Goal: Task Accomplishment & Management: Complete application form

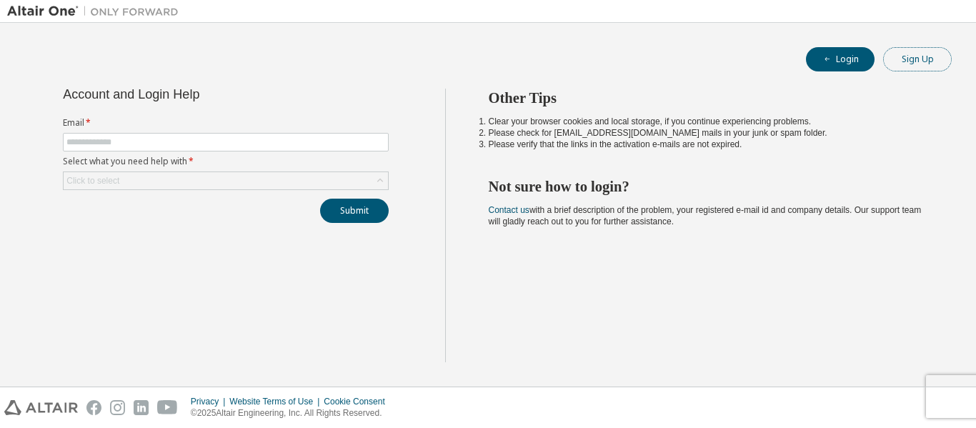
click at [916, 55] on button "Sign Up" at bounding box center [917, 59] width 69 height 24
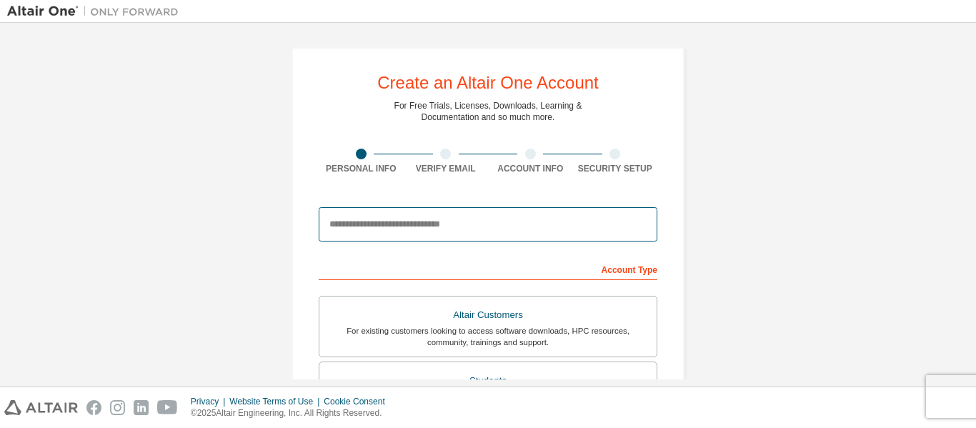
click at [504, 237] on input "email" at bounding box center [488, 224] width 338 height 34
type input "**********"
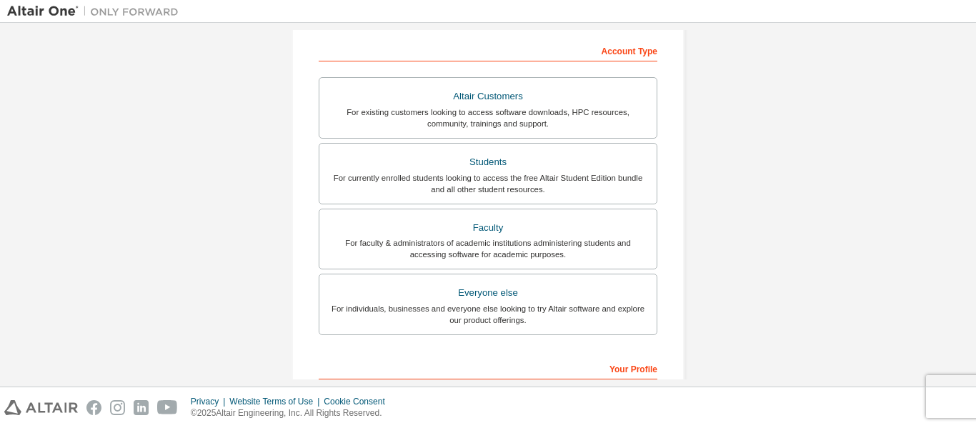
scroll to position [219, 0]
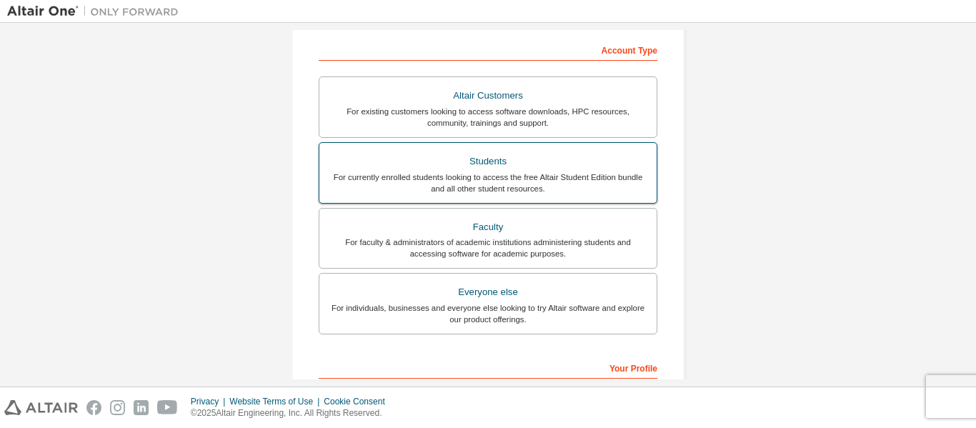
click at [479, 199] on label "Students For currently enrolled students looking to access the free Altair Stud…" at bounding box center [488, 172] width 338 height 61
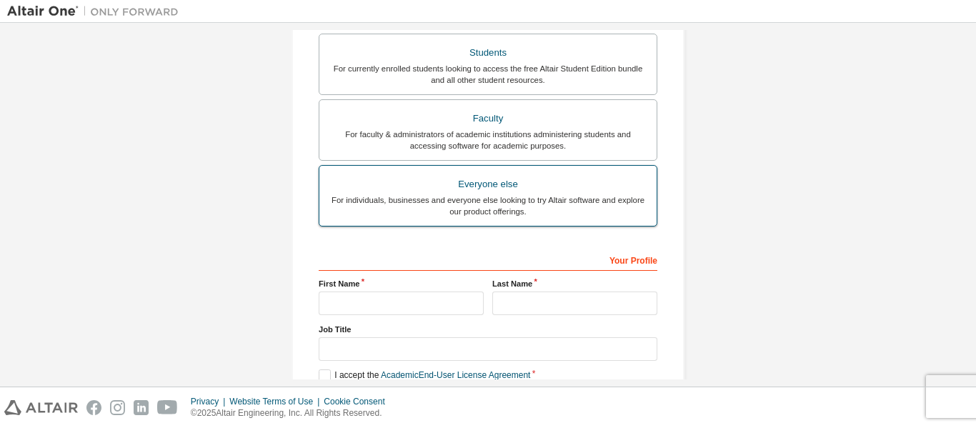
scroll to position [412, 0]
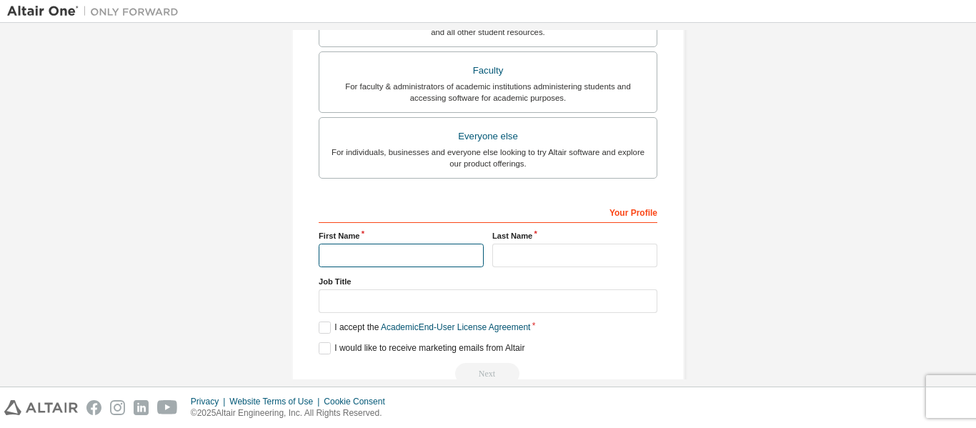
click at [426, 251] on input "text" at bounding box center [401, 256] width 165 height 24
type input "******"
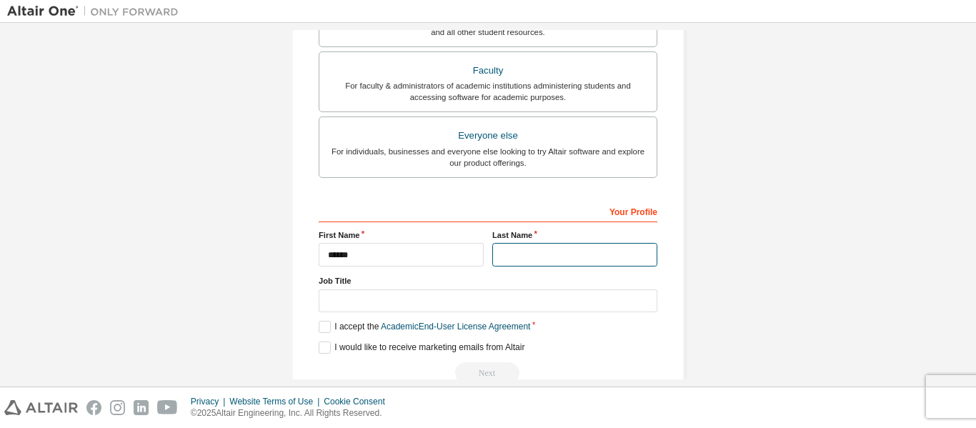
click at [508, 254] on input "text" at bounding box center [574, 255] width 165 height 24
type input "**"
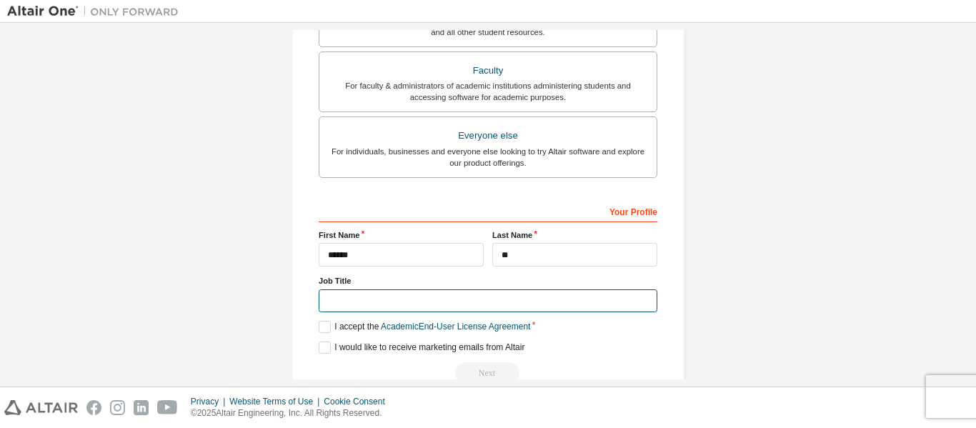
click at [456, 303] on input "text" at bounding box center [488, 301] width 338 height 24
type input "*******"
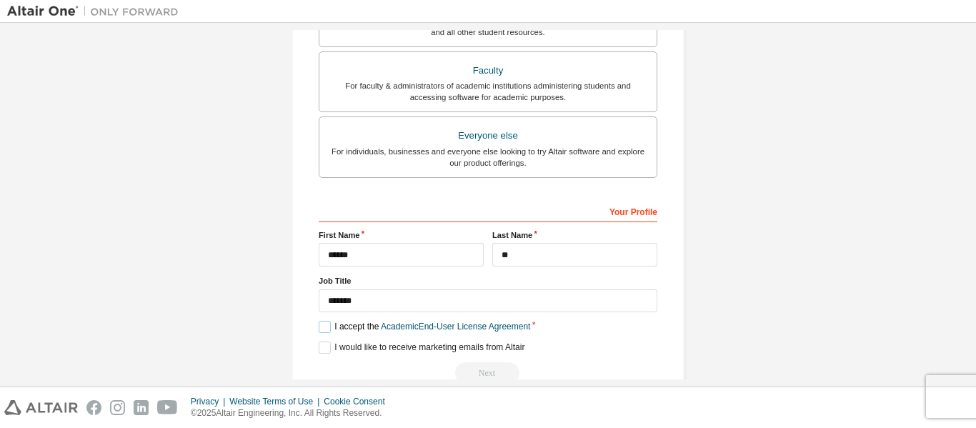
click at [319, 325] on label "I accept the Academic End-User License Agreement" at bounding box center [424, 327] width 211 height 12
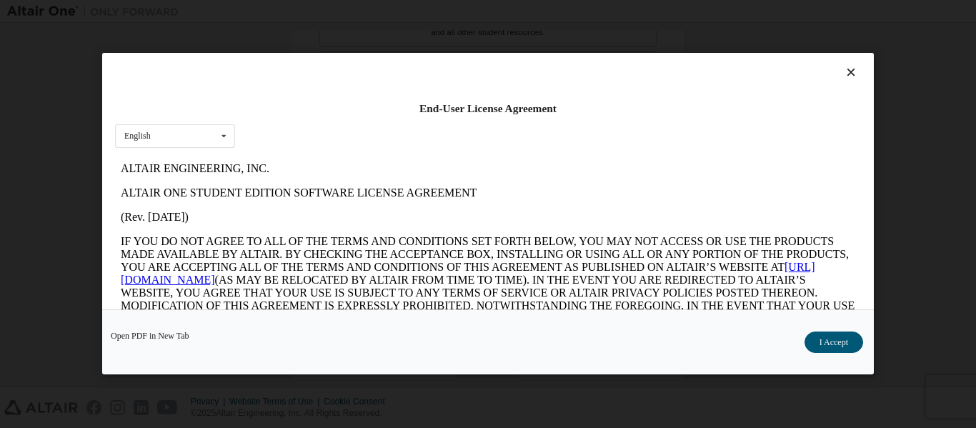
scroll to position [0, 0]
click at [821, 336] on button "I Accept" at bounding box center [833, 342] width 59 height 21
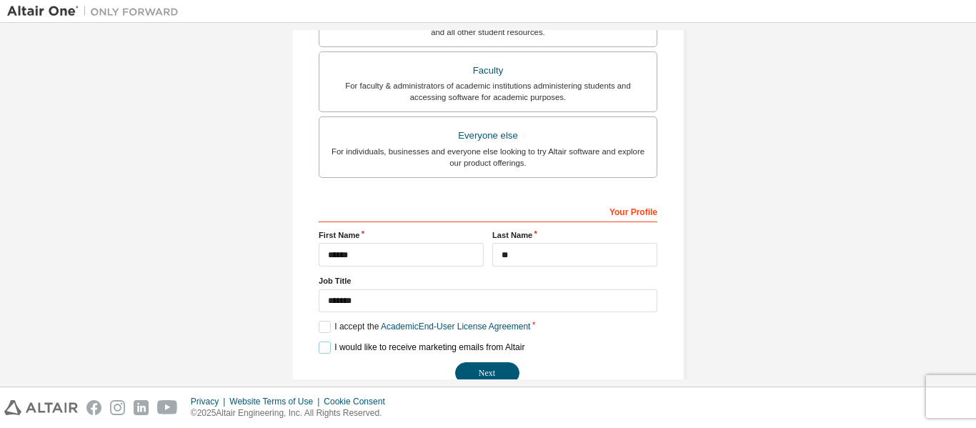
click at [321, 351] on label "I would like to receive marketing emails from Altair" at bounding box center [422, 347] width 206 height 12
click at [467, 367] on button "Next" at bounding box center [487, 372] width 64 height 21
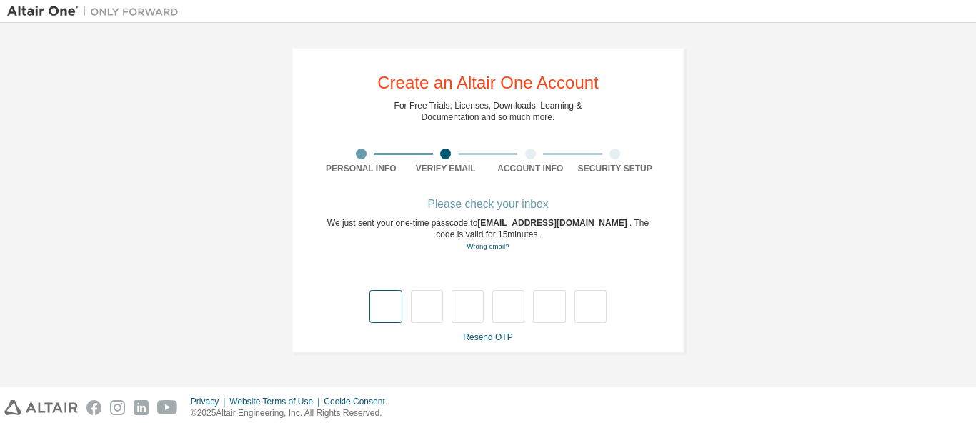
click at [378, 303] on input "text" at bounding box center [385, 306] width 32 height 33
type input "*"
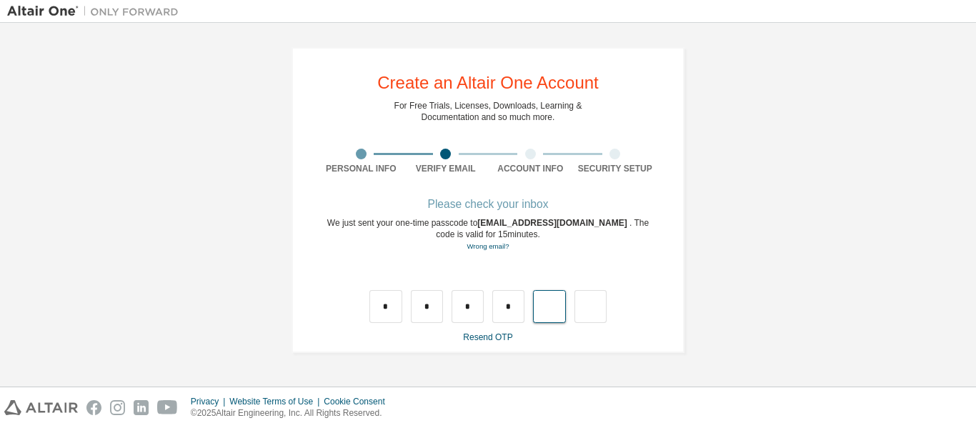
type input "*"
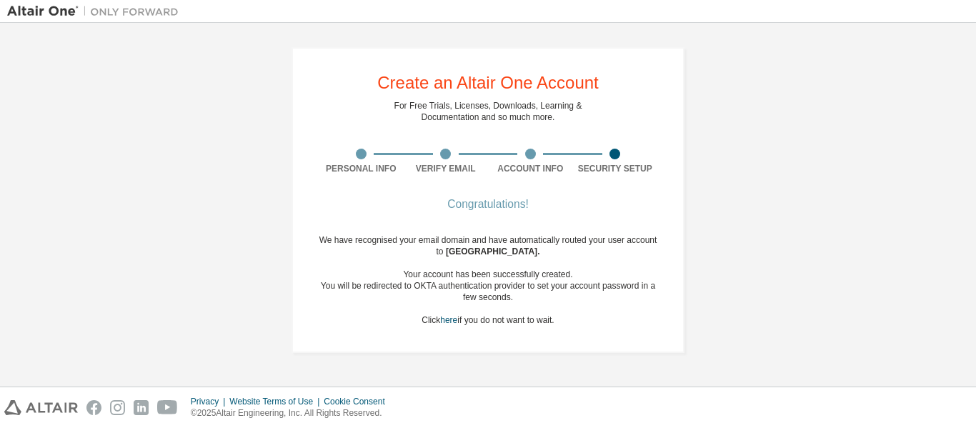
click at [493, 315] on div "We have recognised your email domain and have automatically routed your user ac…" at bounding box center [488, 279] width 338 height 91
